Goal: Information Seeking & Learning: Learn about a topic

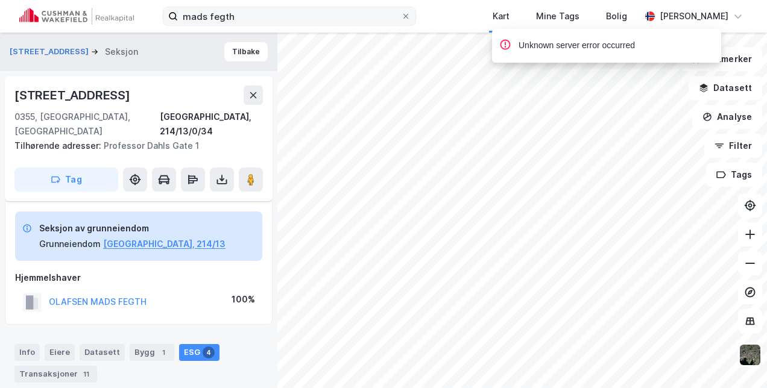
scroll to position [139, 0]
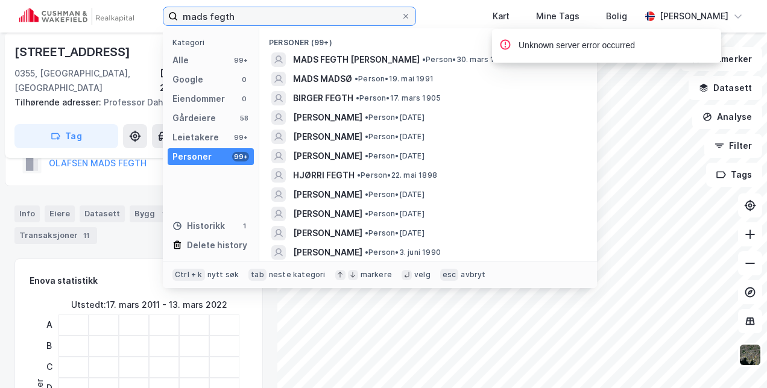
drag, startPoint x: 201, startPoint y: 13, endPoint x: 112, endPoint y: 12, distance: 89.9
click at [112, 12] on div "mads fegth Kategori Alle 99+ Google 0 Eiendommer 0 Gårdeiere 58 Leietakere 99+ …" at bounding box center [383, 16] width 767 height 33
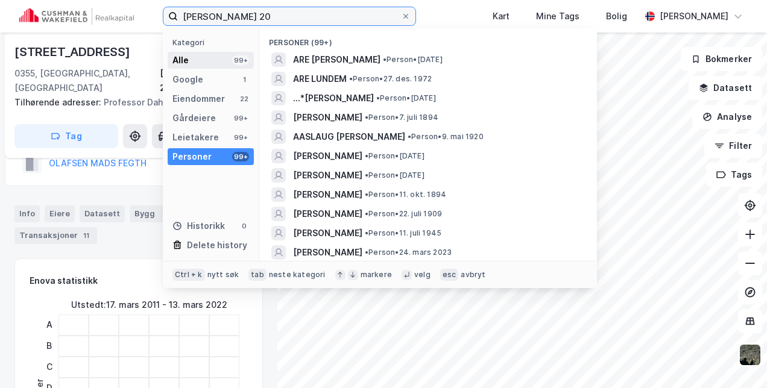
type input "[PERSON_NAME] 20"
click at [187, 60] on div "Alle" at bounding box center [181, 60] width 16 height 14
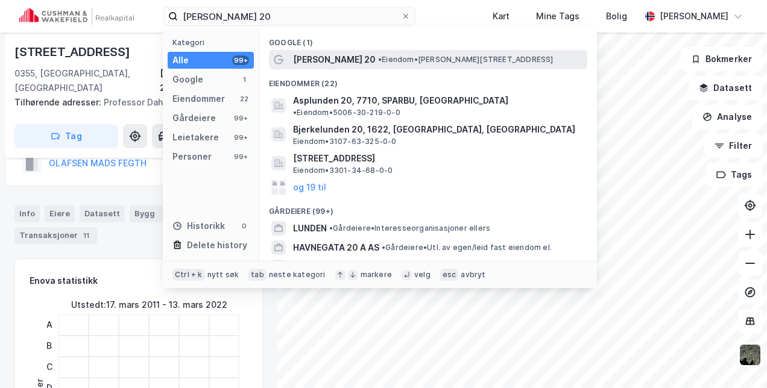
click at [303, 68] on div "[PERSON_NAME] 20 • Eiendom • [STREET_ADDRESS]" at bounding box center [428, 59] width 318 height 19
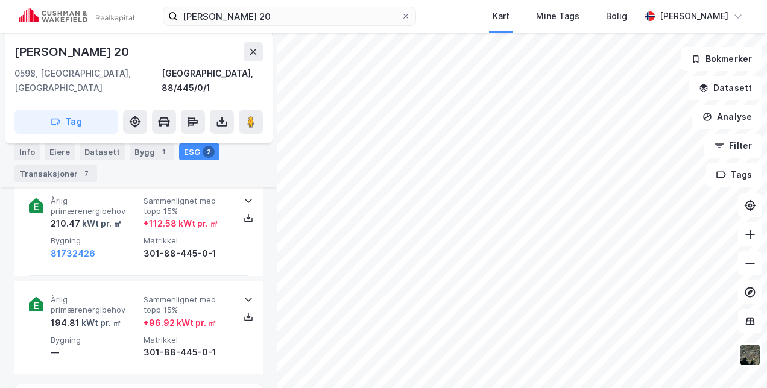
scroll to position [182, 0]
